Goal: Navigation & Orientation: Understand site structure

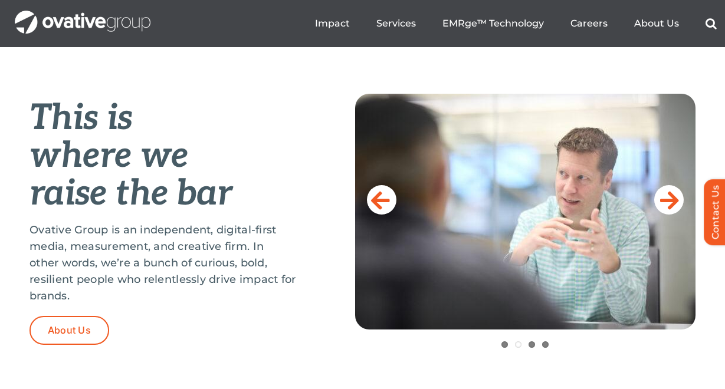
scroll to position [470, 0]
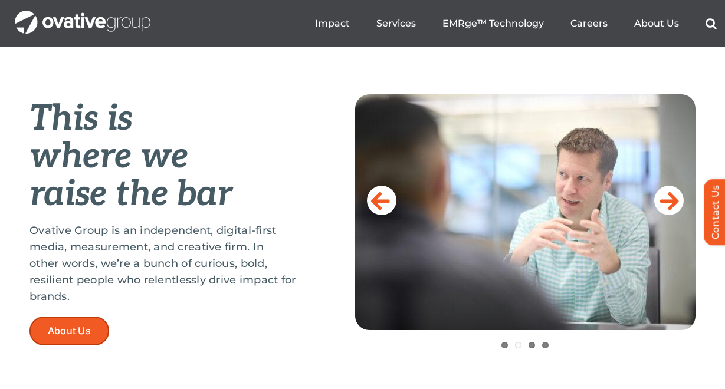
click at [80, 323] on link "About Us" at bounding box center [69, 331] width 80 height 29
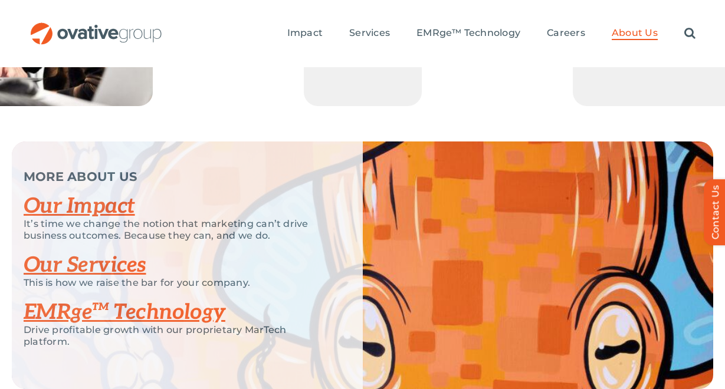
scroll to position [2524, 0]
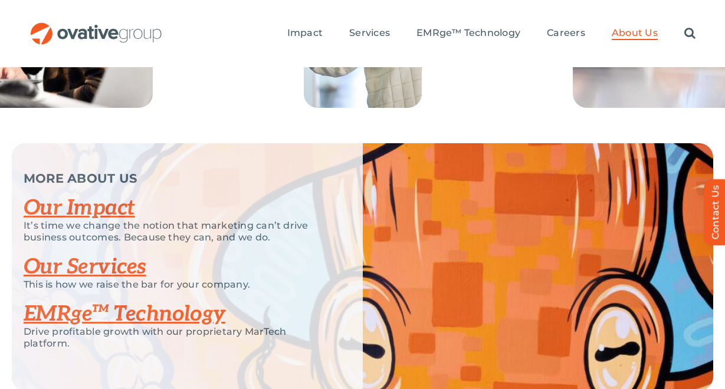
click at [111, 221] on link "Our Impact" at bounding box center [79, 208] width 111 height 26
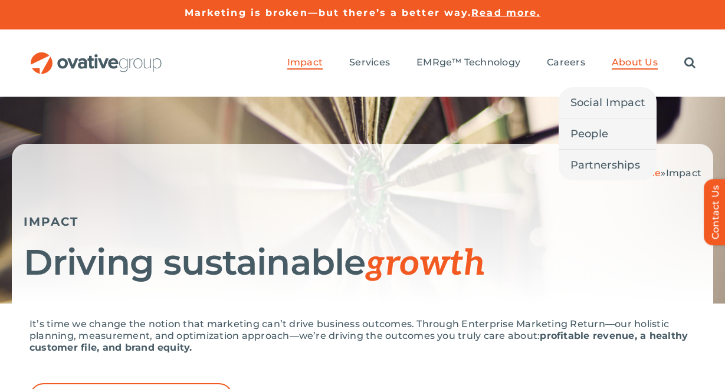
click at [633, 65] on span "About Us" at bounding box center [635, 63] width 46 height 12
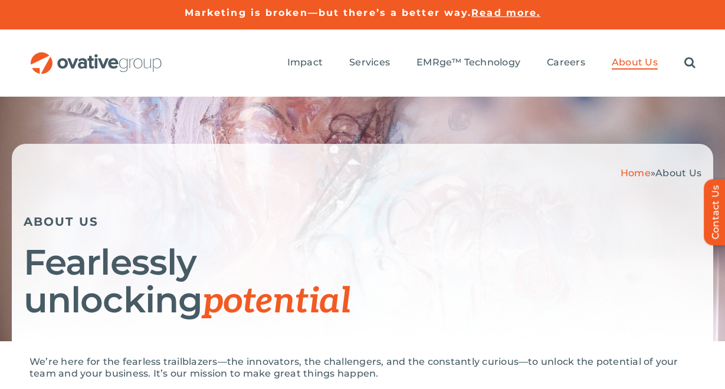
click at [123, 63] on img "OG_Full_horizontal_RGB" at bounding box center [95, 63] width 133 height 22
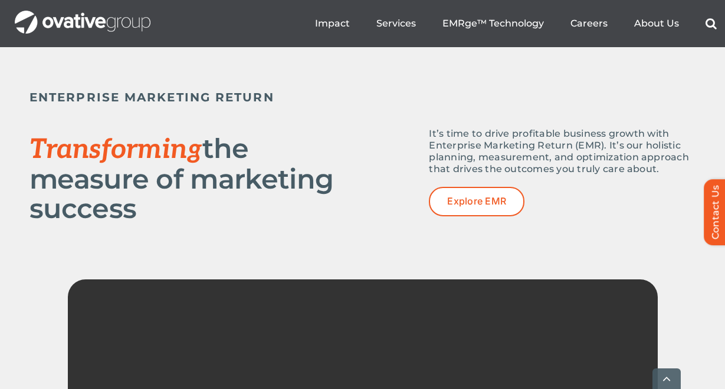
scroll to position [1773, 0]
